Goal: Find specific page/section: Find specific page/section

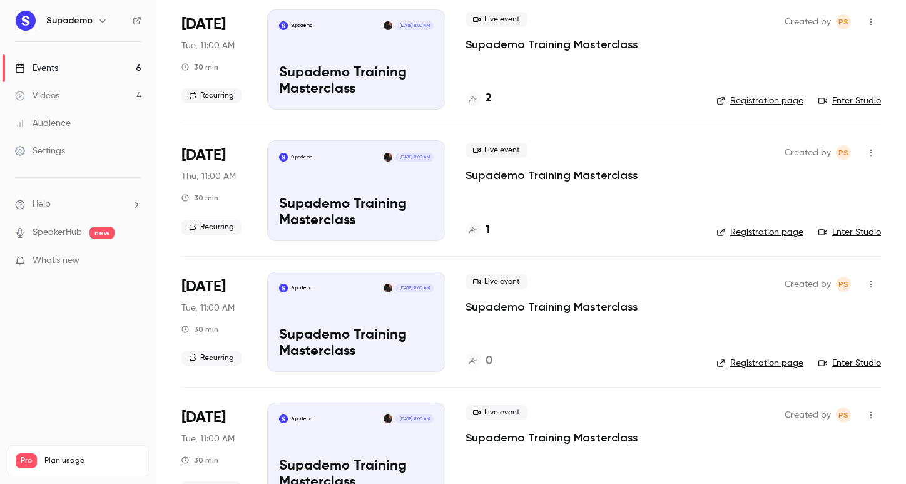
scroll to position [80, 0]
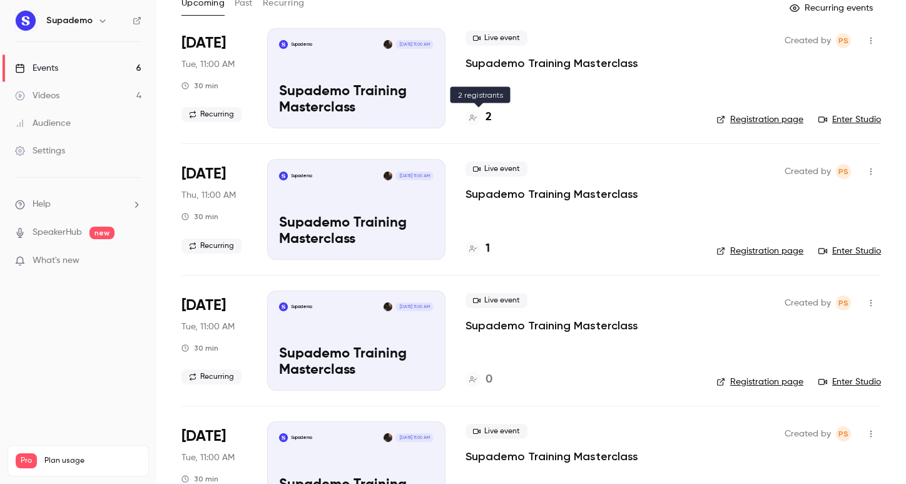
click at [488, 118] on h4 "2" at bounding box center [489, 117] width 6 height 17
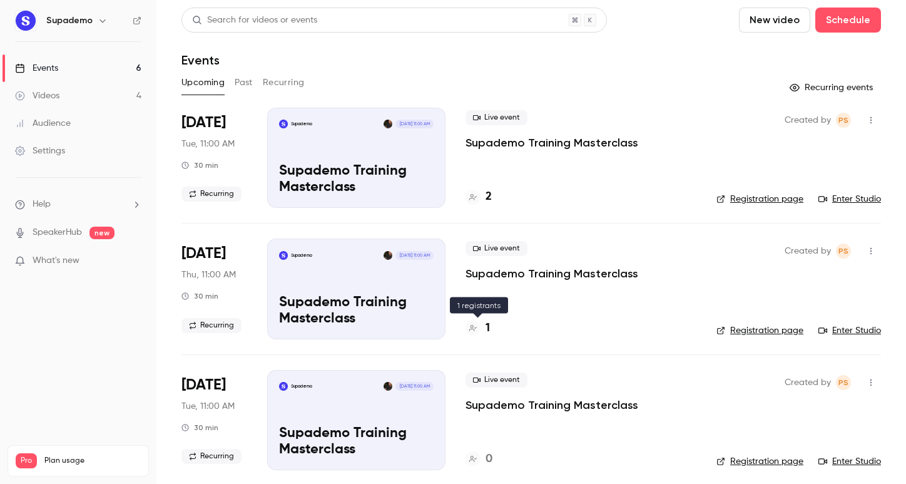
click at [488, 328] on h4 "1" at bounding box center [488, 328] width 4 height 17
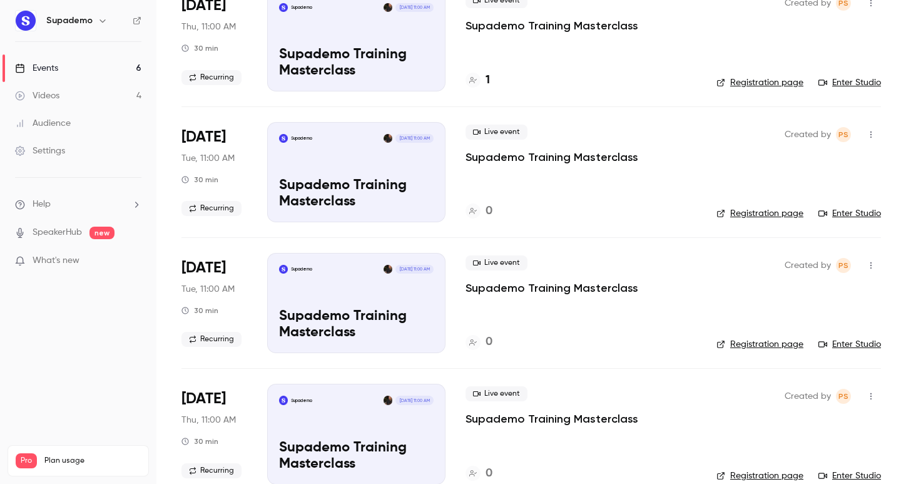
scroll to position [249, 0]
